Goal: Task Accomplishment & Management: Use online tool/utility

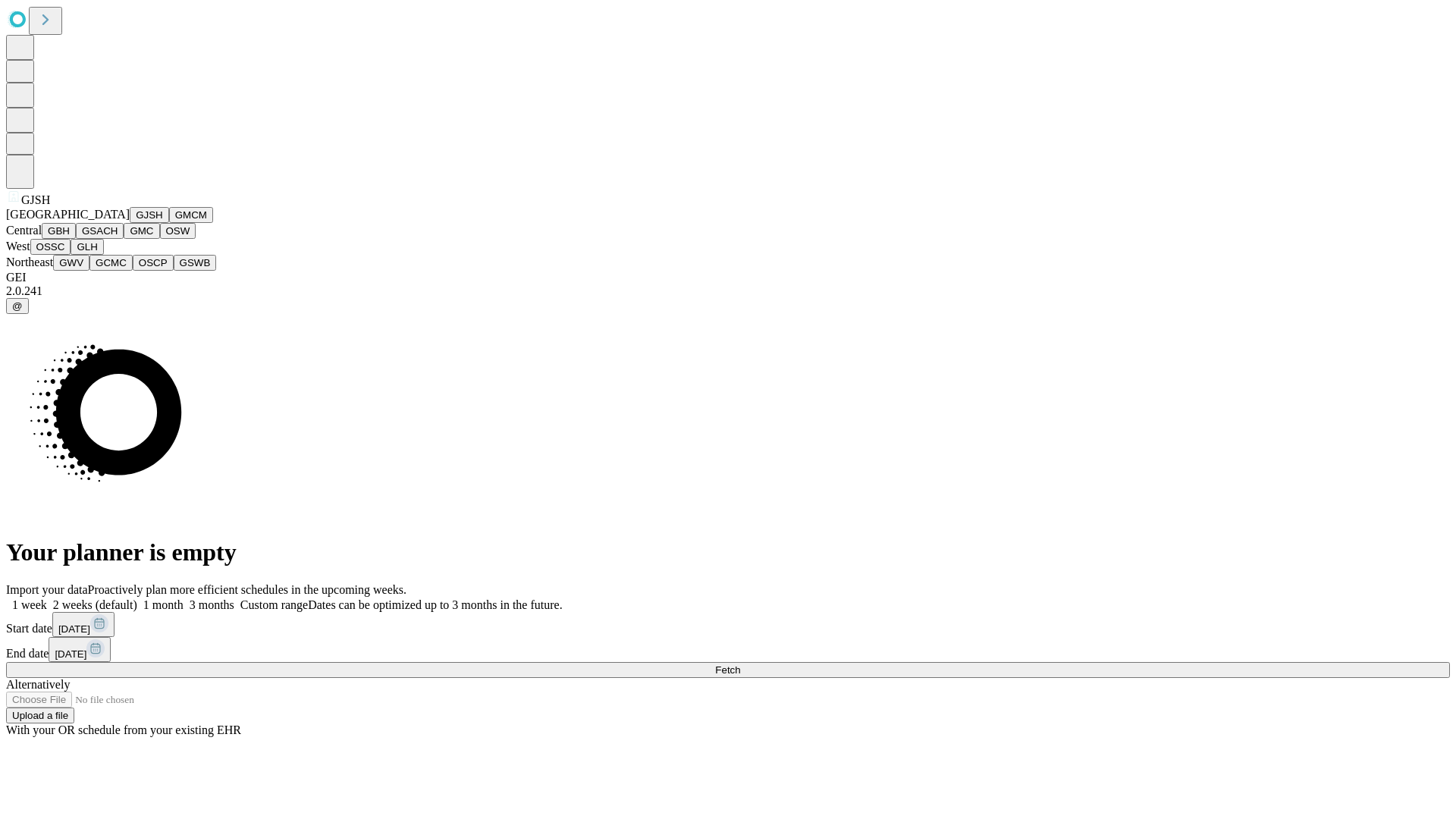
click at [130, 223] on button "GJSH" at bounding box center [150, 215] width 40 height 16
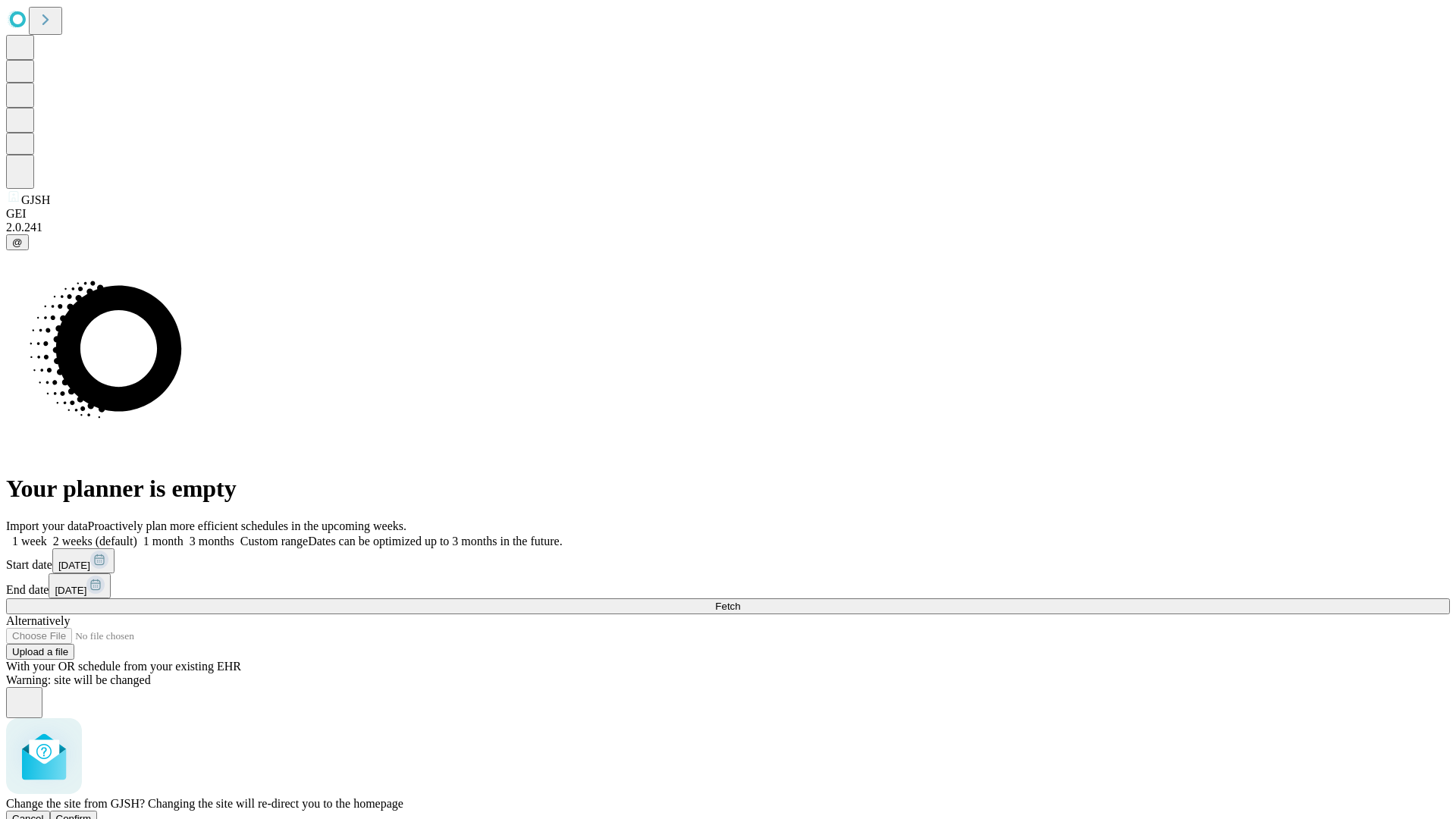
click at [92, 813] on span "Confirm" at bounding box center [74, 818] width 36 height 12
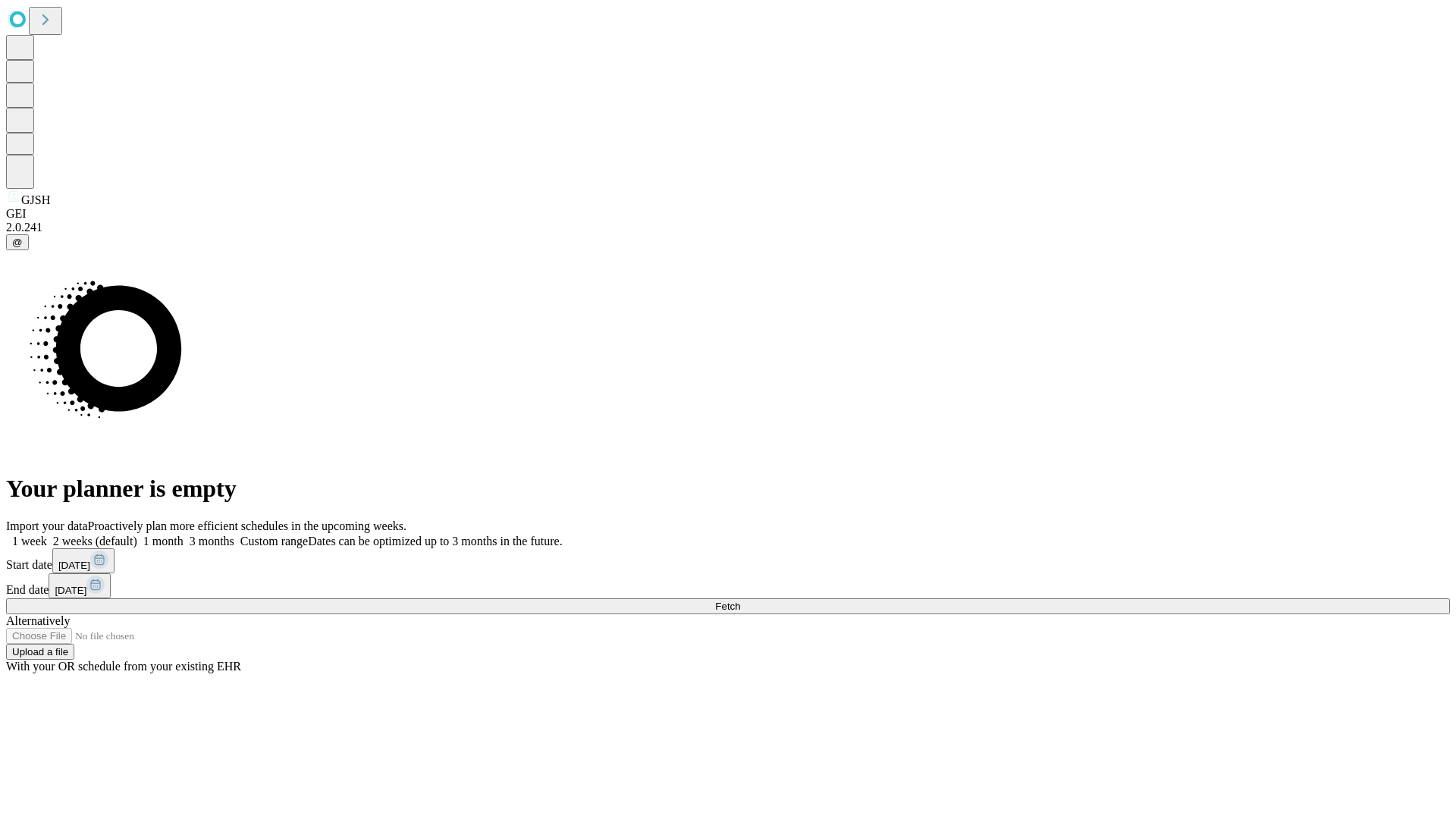
click at [137, 535] on label "2 weeks (default)" at bounding box center [92, 541] width 90 height 13
click at [740, 601] on span "Fetch" at bounding box center [728, 606] width 25 height 12
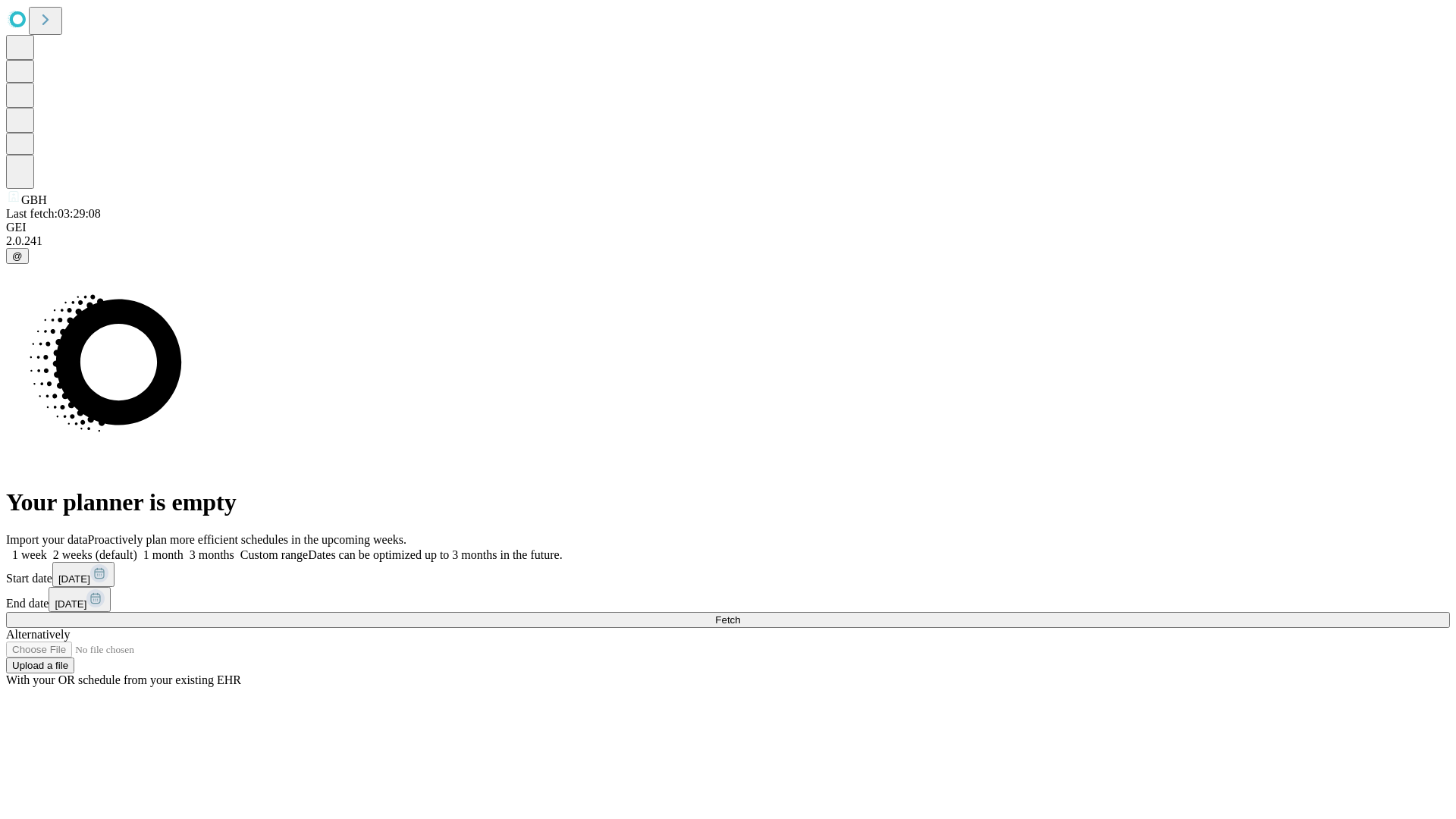
click at [740, 614] on span "Fetch" at bounding box center [728, 620] width 25 height 12
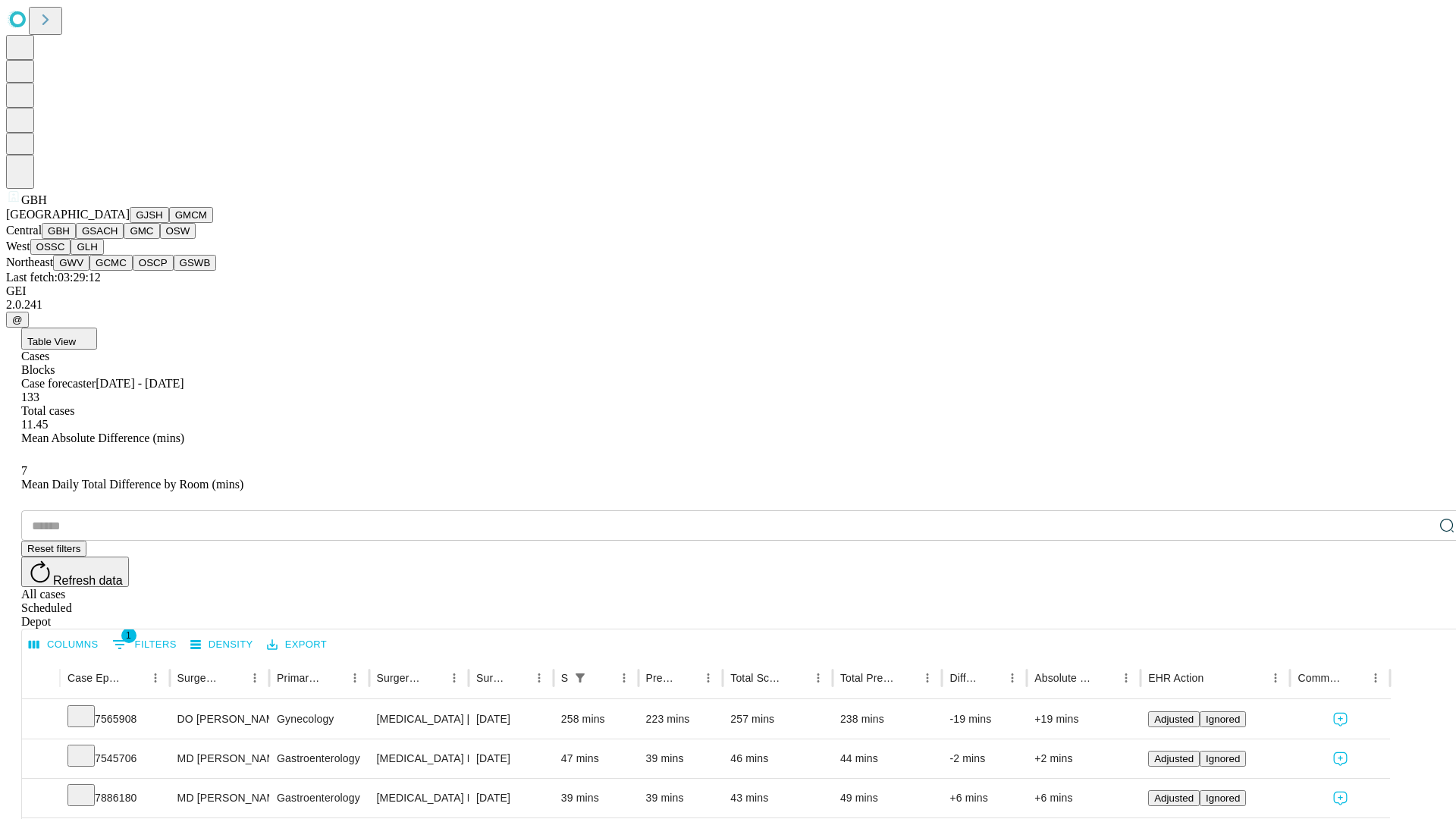
click at [117, 239] on button "GSACH" at bounding box center [99, 231] width 48 height 16
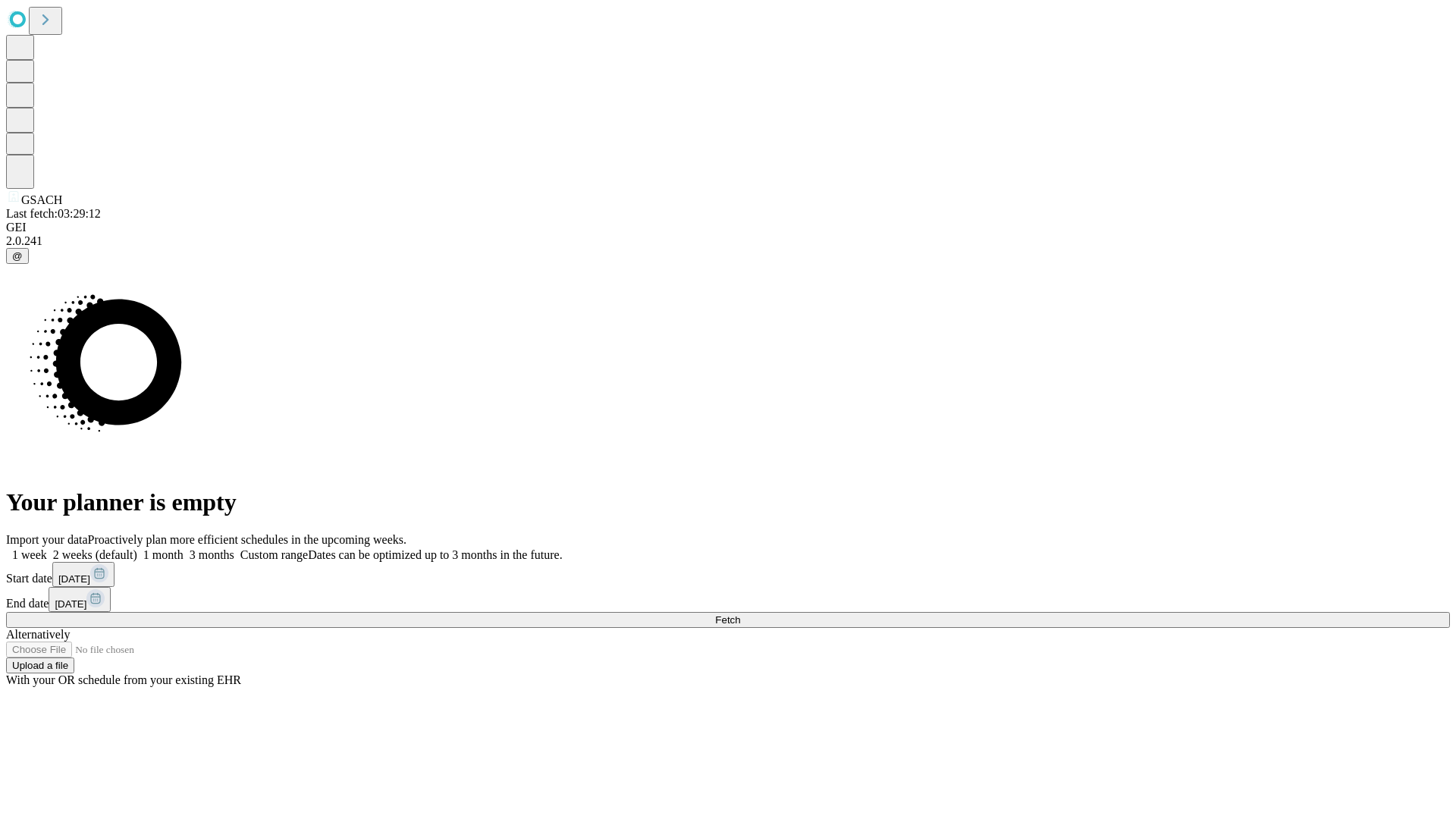
click at [137, 548] on label "2 weeks (default)" at bounding box center [92, 555] width 90 height 13
click at [740, 614] on span "Fetch" at bounding box center [728, 620] width 25 height 12
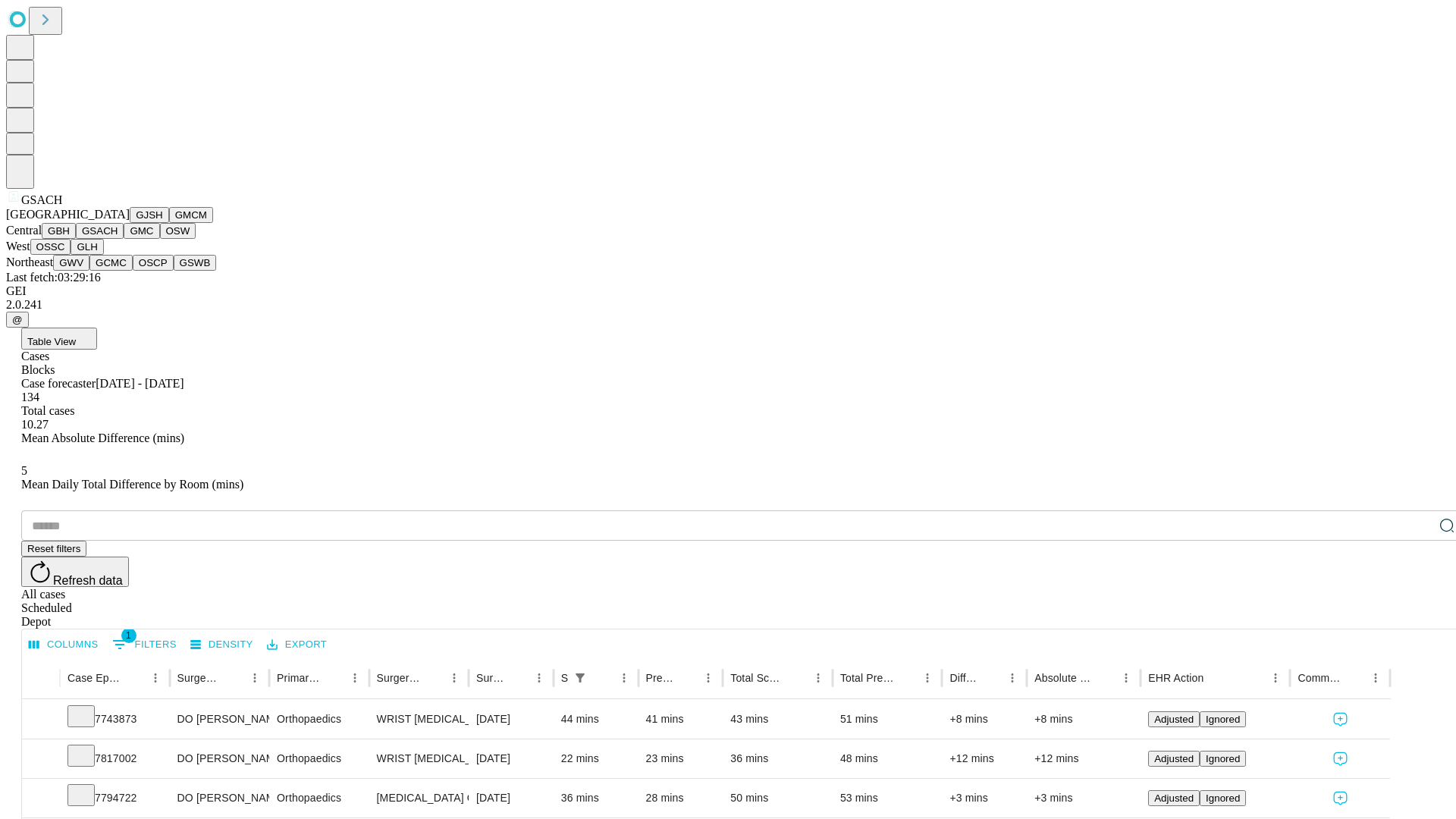
click at [124, 239] on button "GMC" at bounding box center [142, 231] width 36 height 16
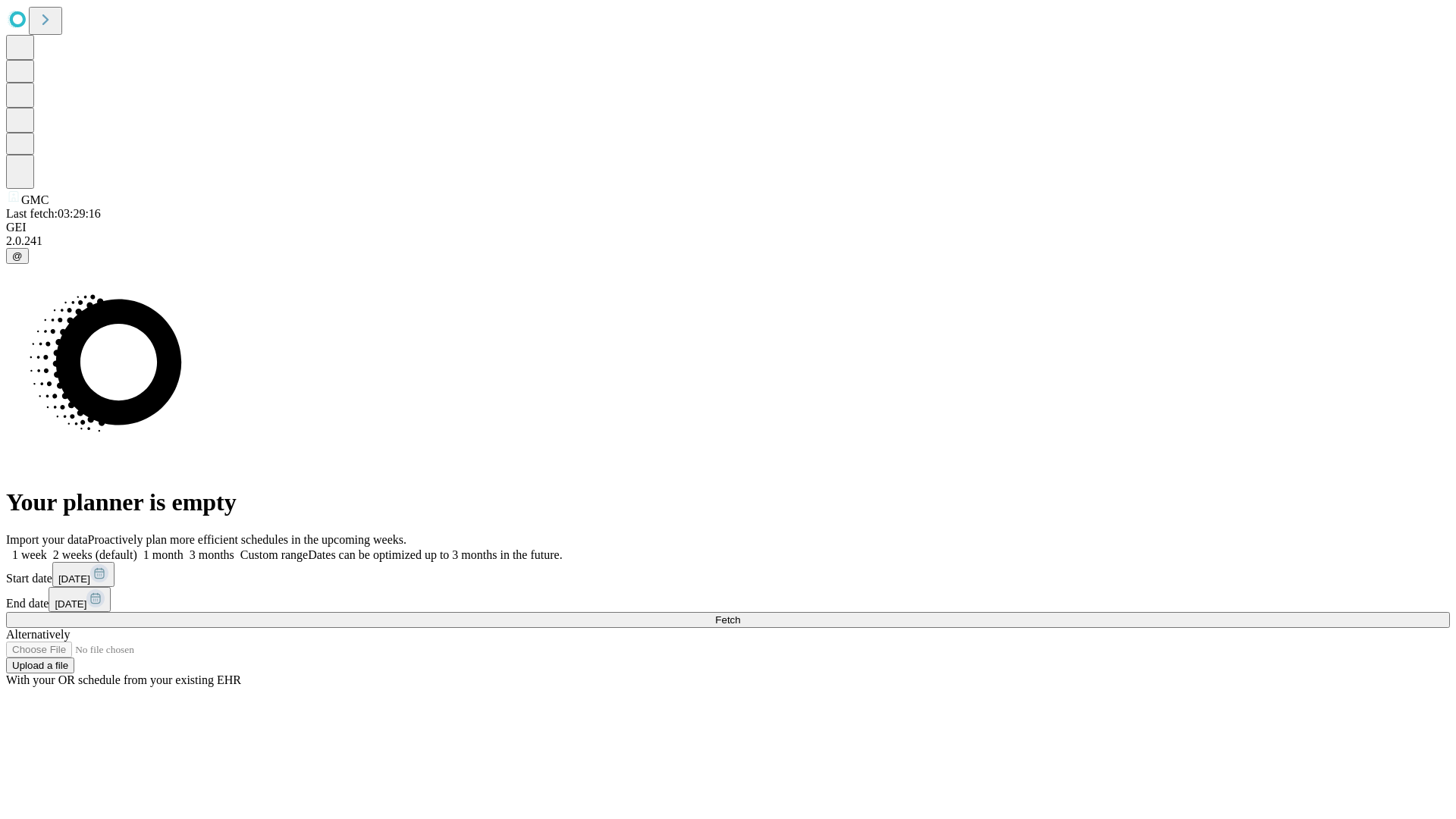
click at [740, 614] on span "Fetch" at bounding box center [728, 620] width 25 height 12
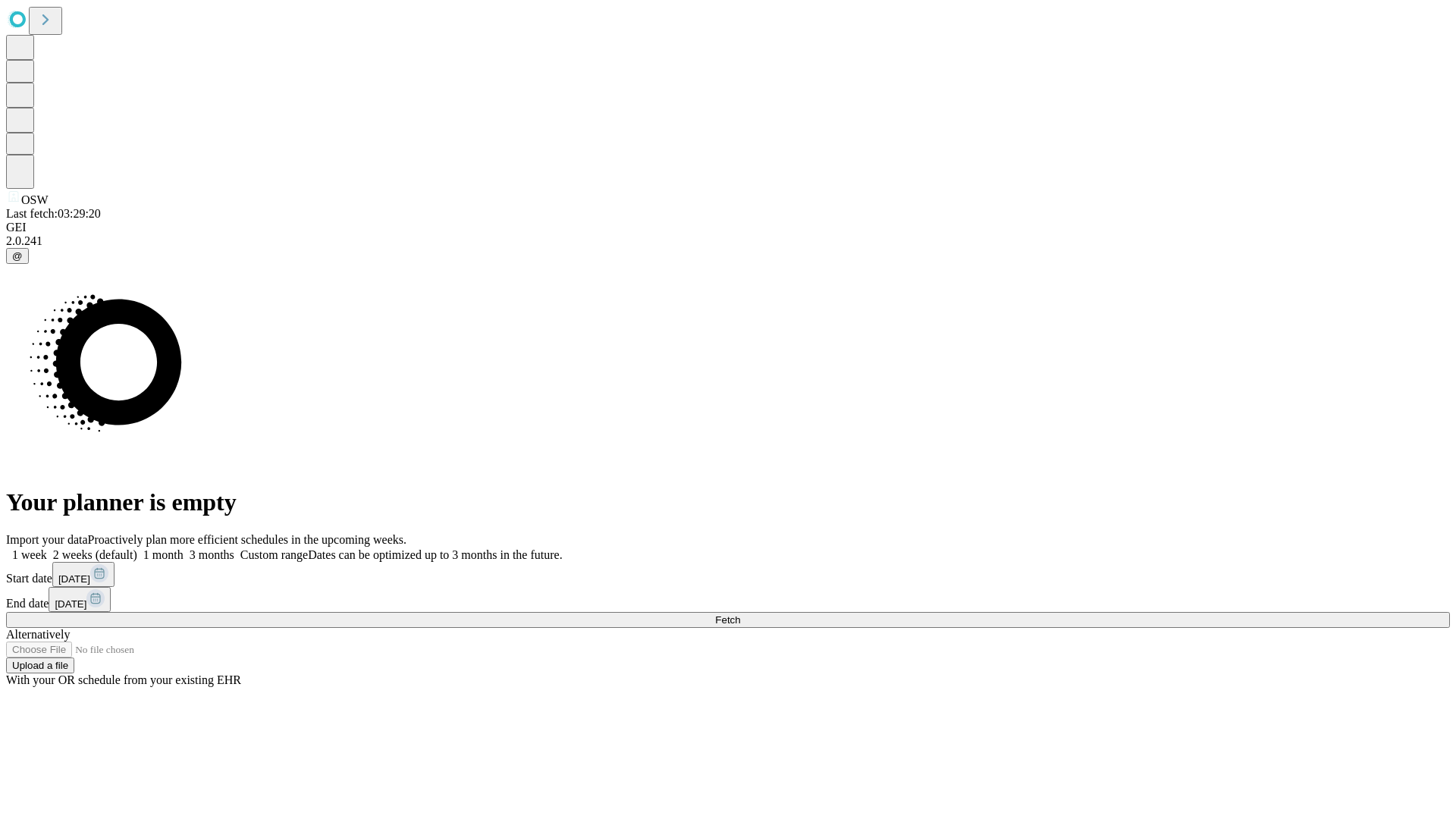
click at [740, 614] on span "Fetch" at bounding box center [728, 620] width 25 height 12
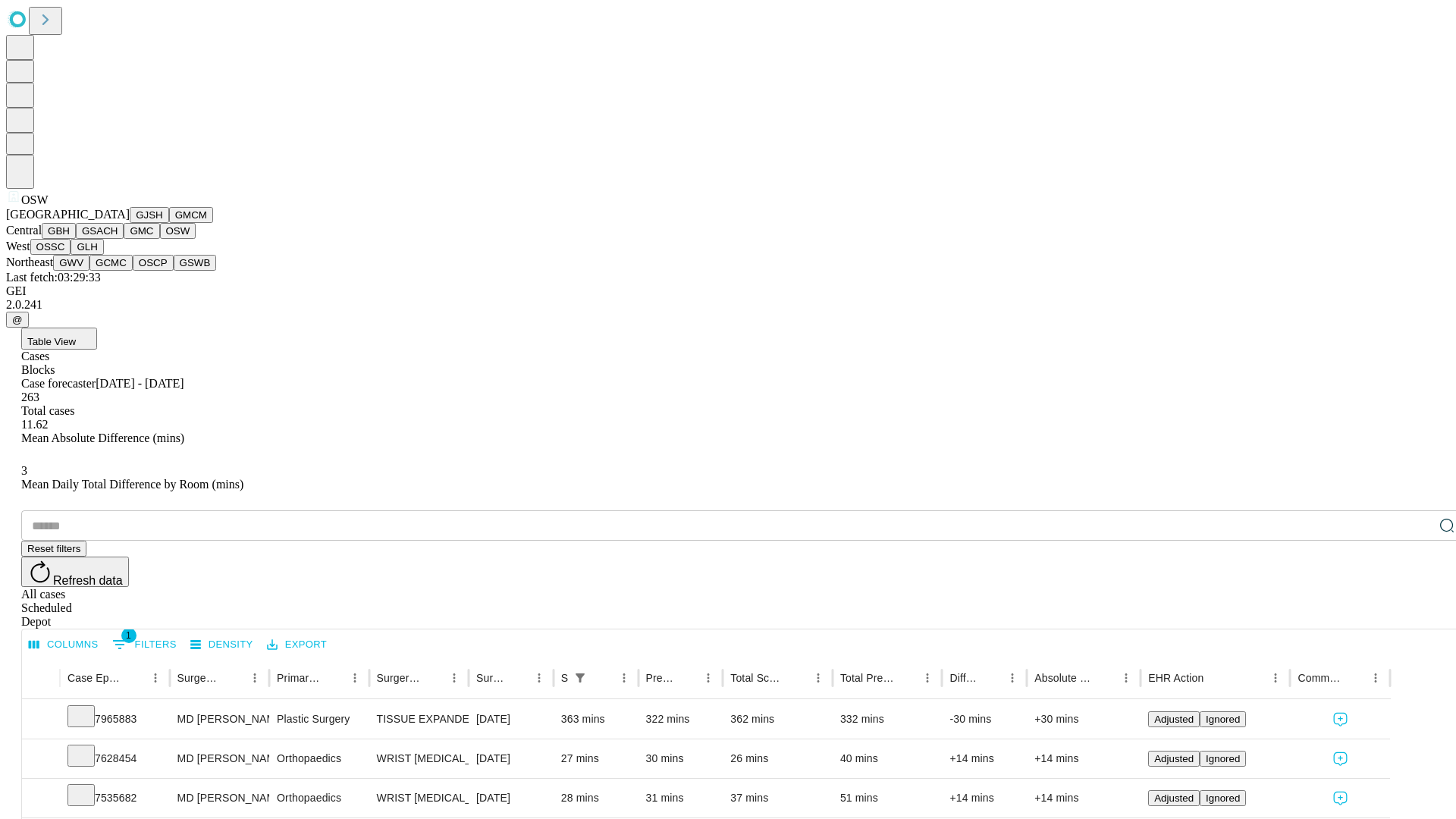
click at [71, 254] on button "OSSC" at bounding box center [51, 247] width 41 height 16
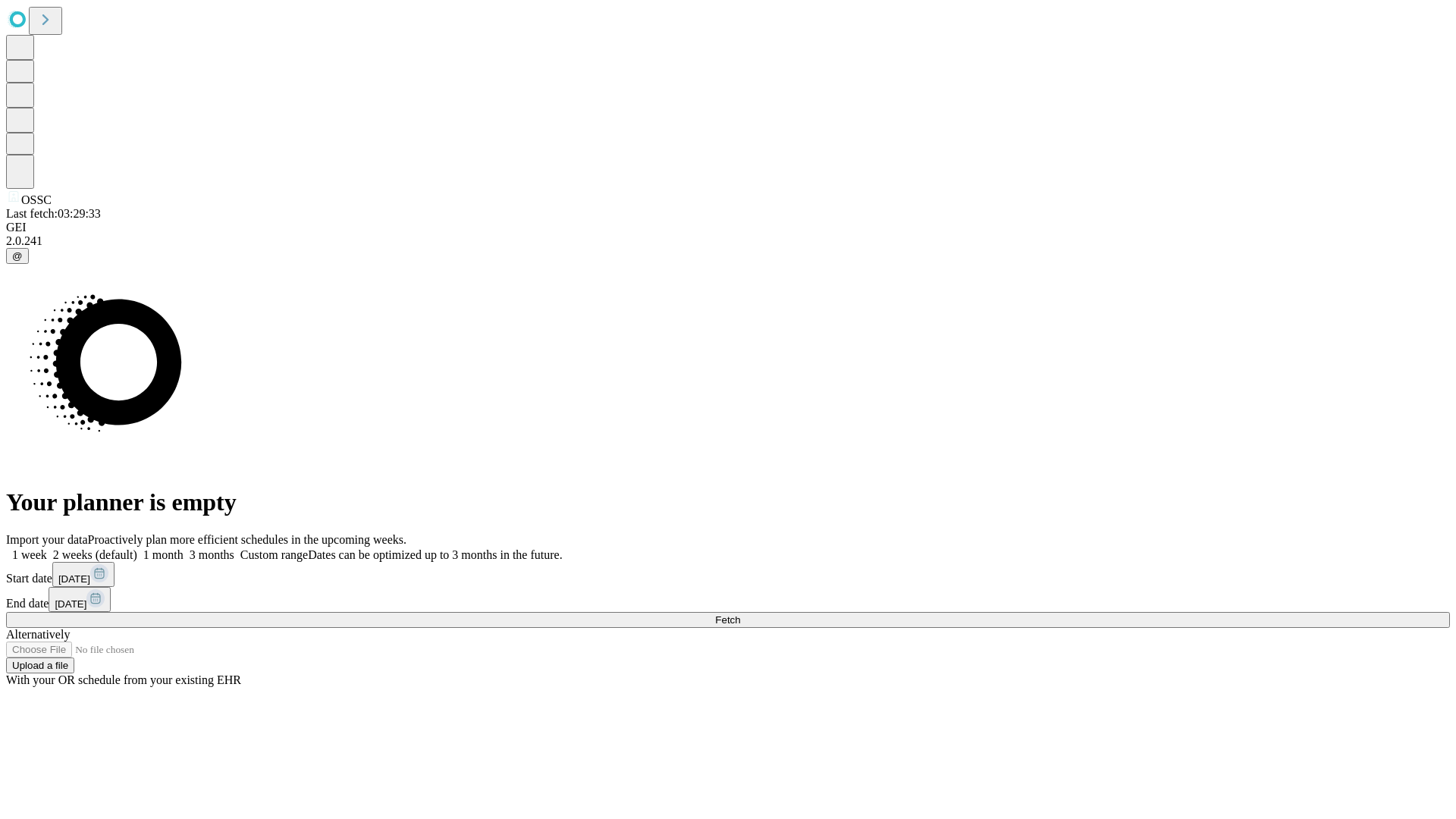
click at [137, 548] on label "2 weeks (default)" at bounding box center [92, 555] width 90 height 13
click at [740, 614] on span "Fetch" at bounding box center [728, 620] width 25 height 12
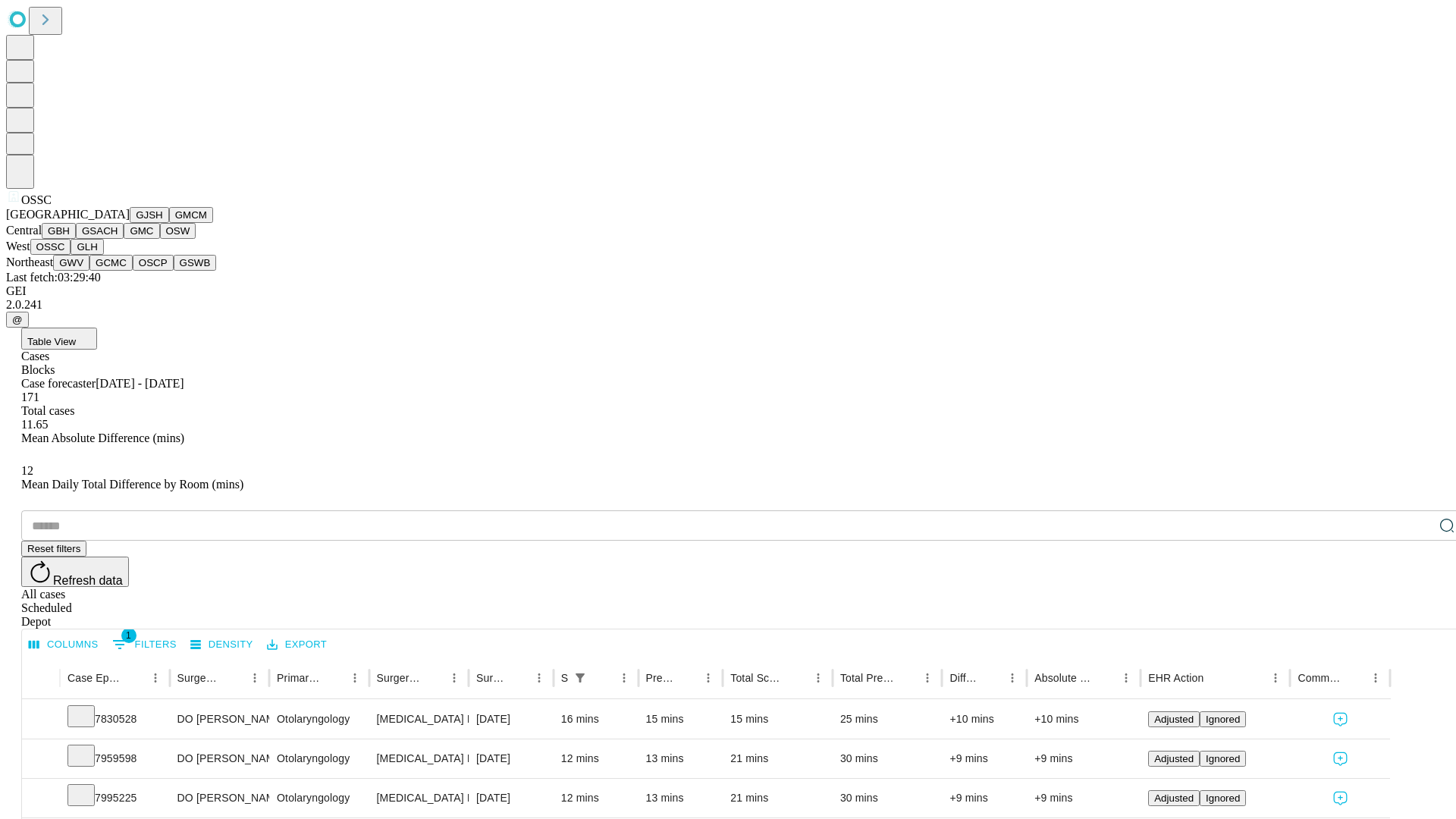
click at [103, 254] on button "GLH" at bounding box center [87, 247] width 32 height 16
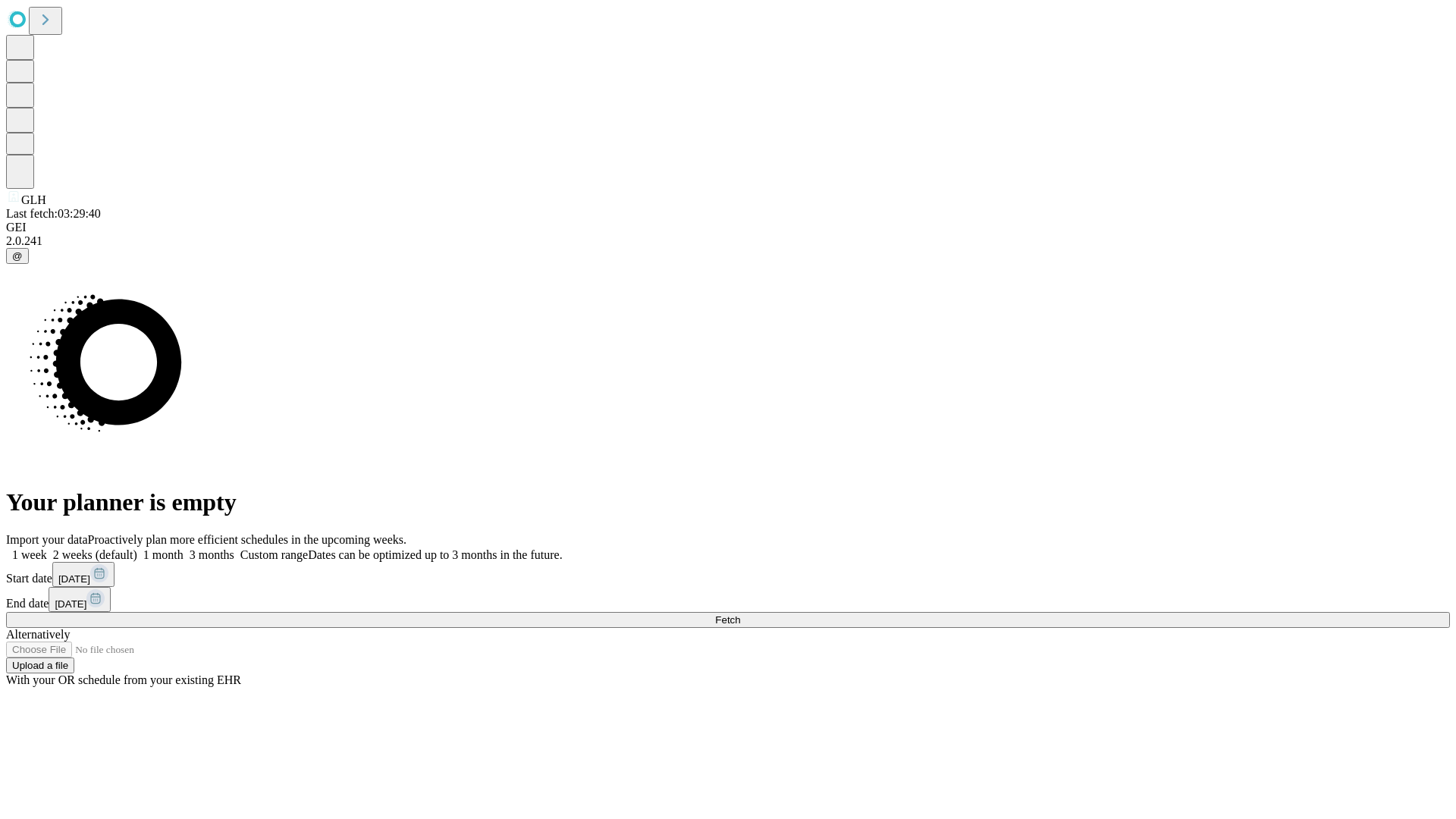
click at [137, 548] on label "2 weeks (default)" at bounding box center [92, 555] width 90 height 13
click at [740, 614] on span "Fetch" at bounding box center [728, 620] width 25 height 12
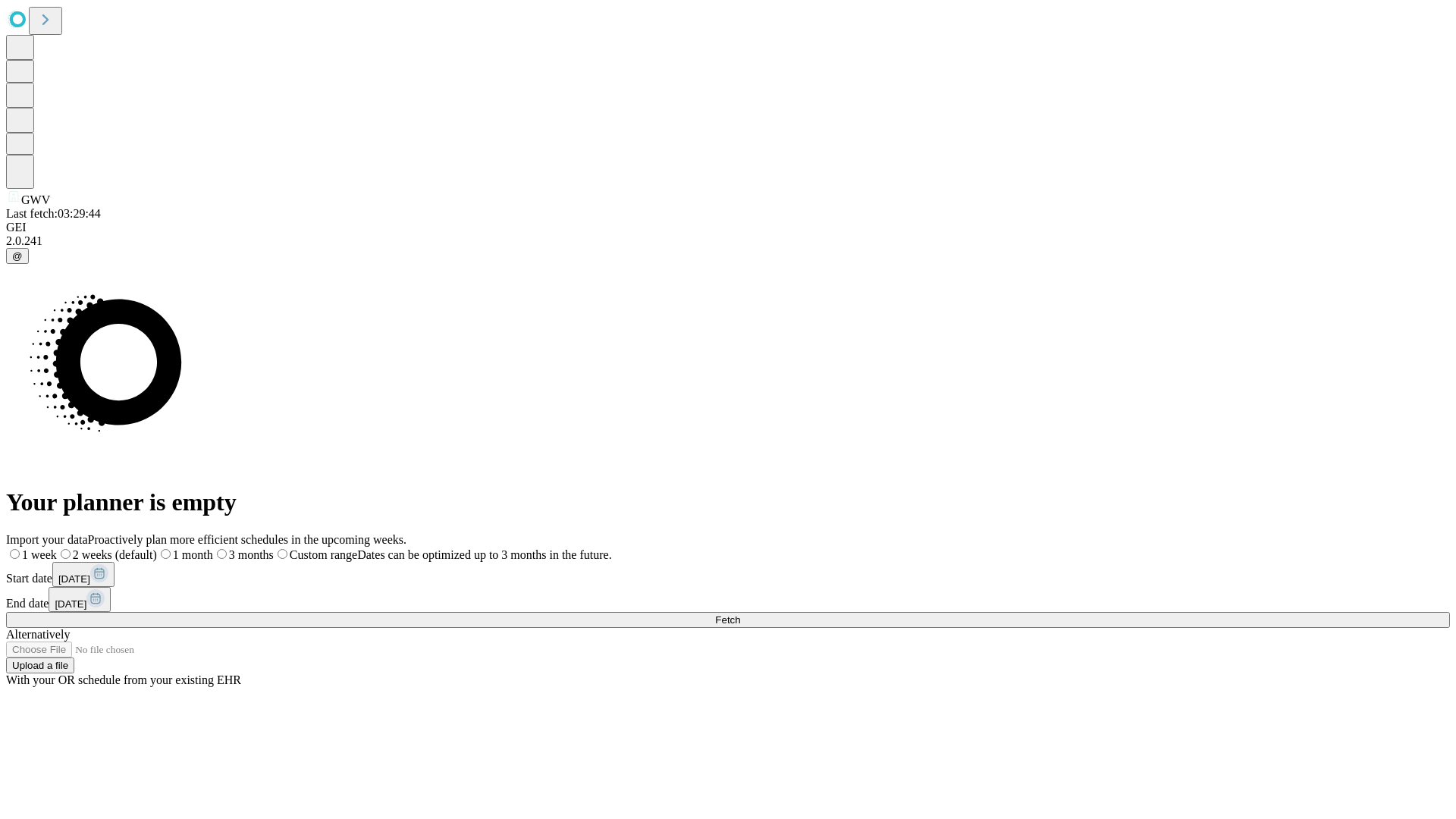
click at [157, 548] on label "2 weeks (default)" at bounding box center [106, 555] width 100 height 13
click at [740, 614] on span "Fetch" at bounding box center [728, 620] width 25 height 12
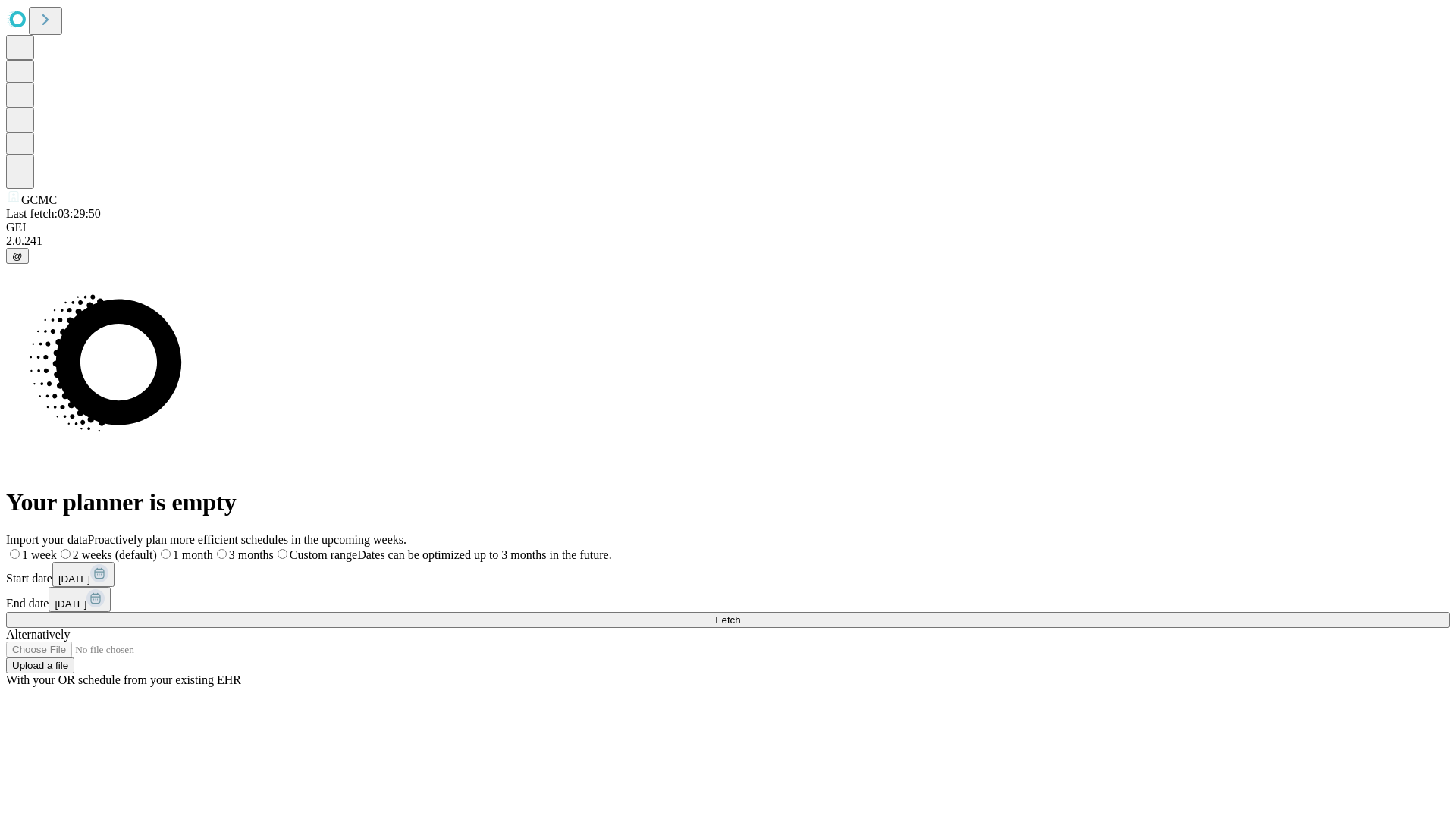
click at [157, 548] on label "2 weeks (default)" at bounding box center [106, 555] width 100 height 13
click at [740, 614] on span "Fetch" at bounding box center [728, 620] width 25 height 12
click at [137, 548] on label "2 weeks (default)" at bounding box center [92, 555] width 90 height 13
click at [740, 614] on span "Fetch" at bounding box center [728, 620] width 25 height 12
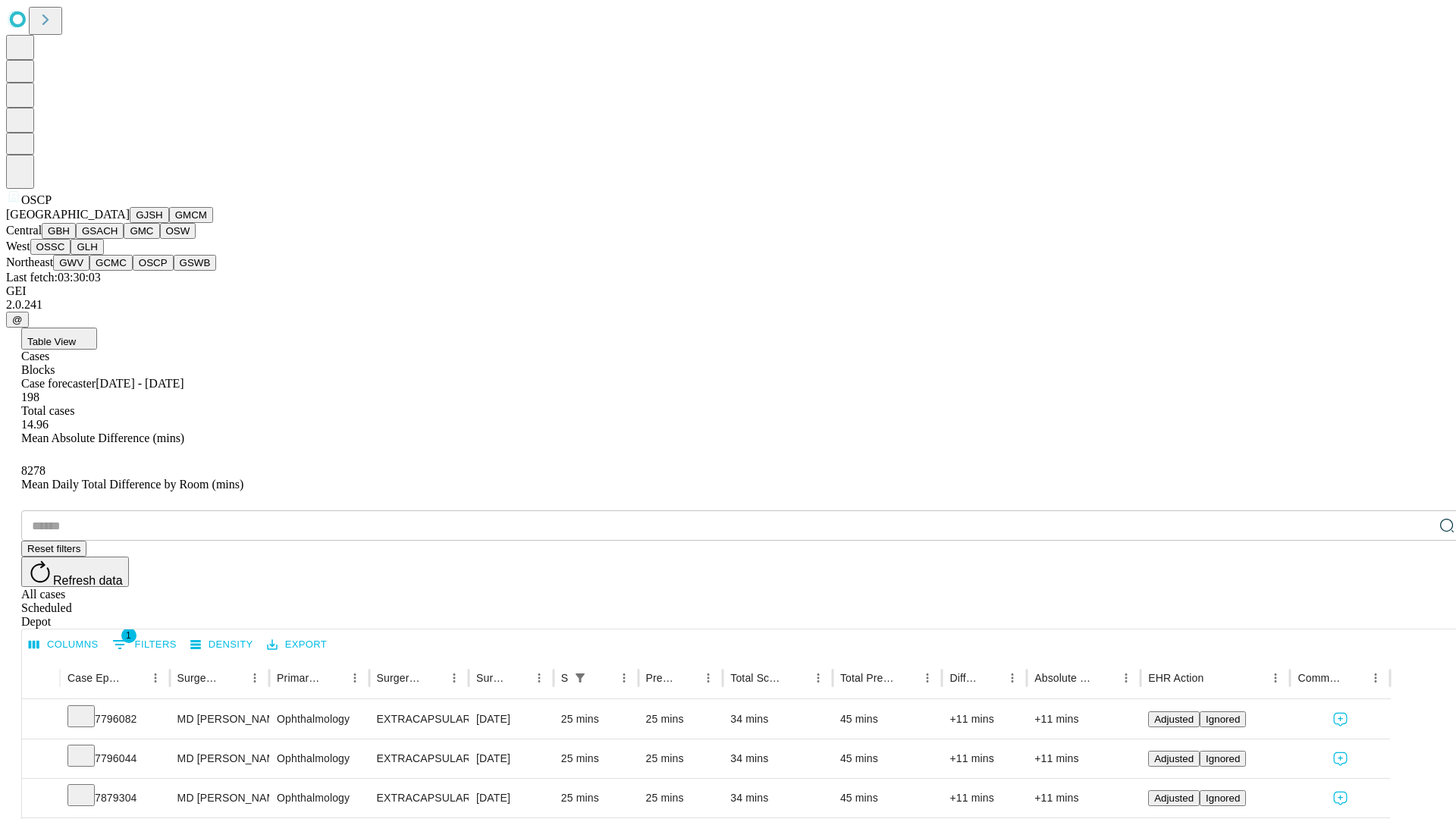
click at [173, 271] on button "GSWB" at bounding box center [195, 262] width 43 height 16
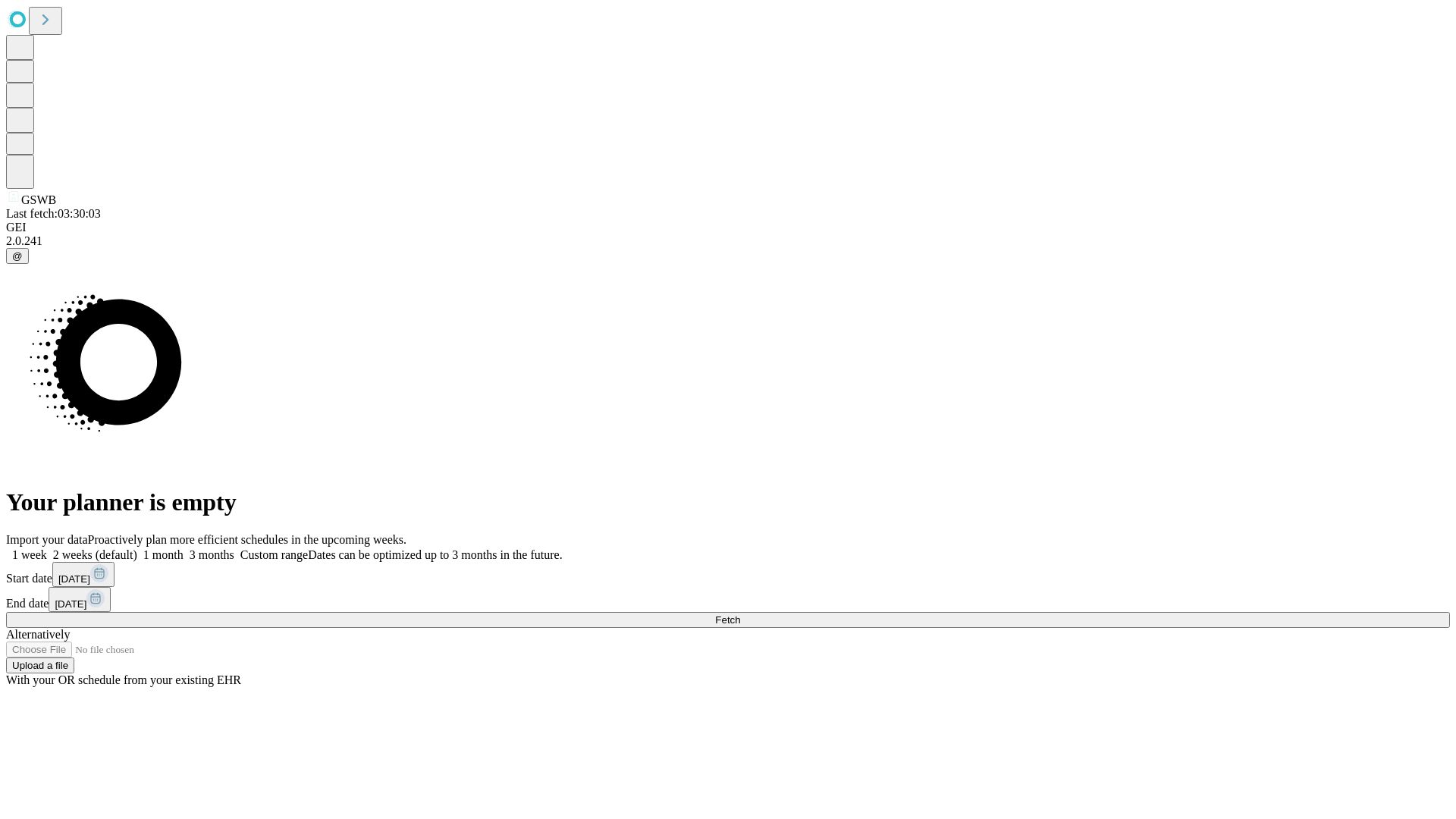
click at [137, 548] on label "2 weeks (default)" at bounding box center [92, 555] width 90 height 13
click at [740, 614] on span "Fetch" at bounding box center [728, 620] width 25 height 12
